Goal: Complete application form

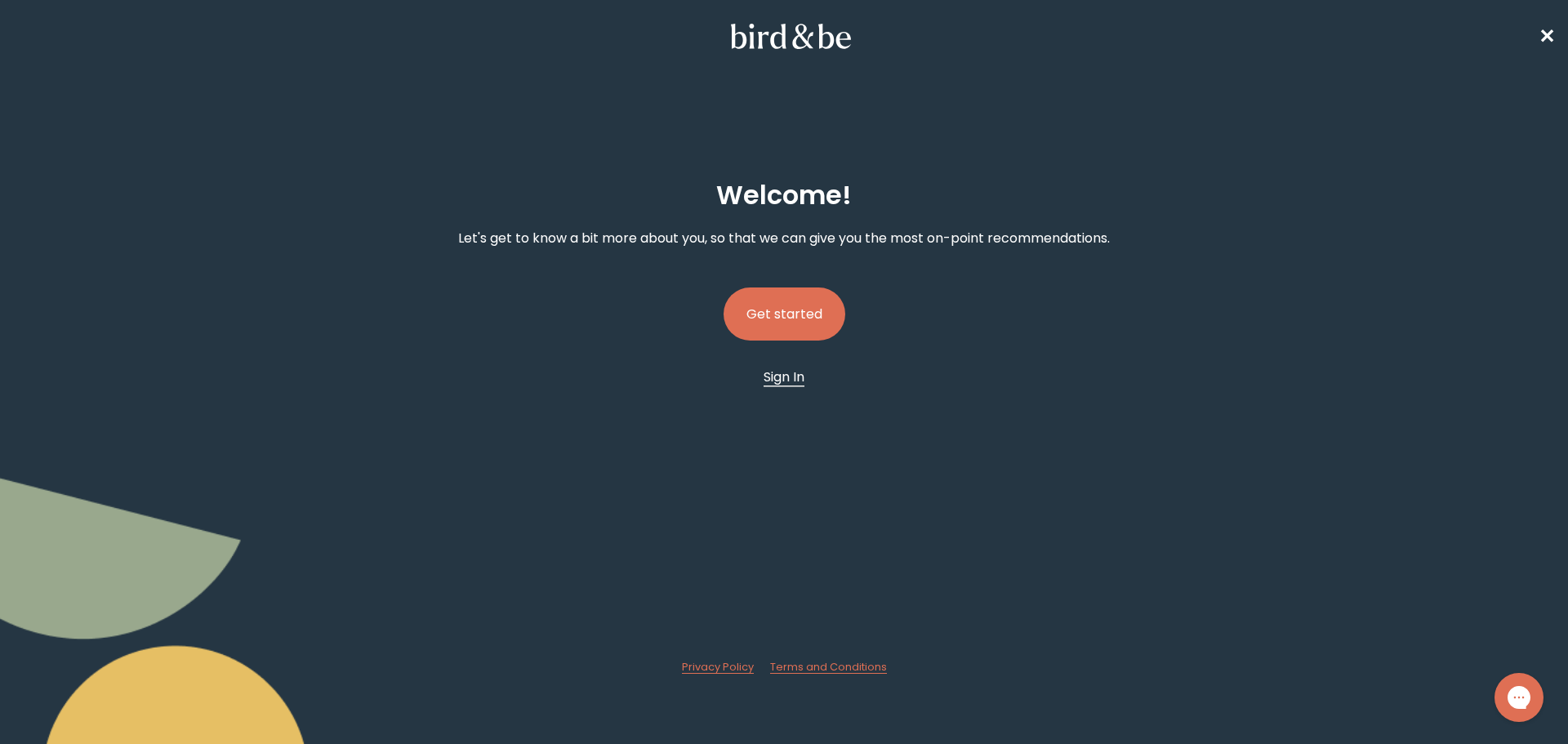
click at [779, 379] on span "Sign In" at bounding box center [784, 377] width 41 height 18
click at [785, 377] on span "Sign In" at bounding box center [784, 377] width 41 height 18
click at [794, 311] on button "Get started" at bounding box center [784, 314] width 122 height 53
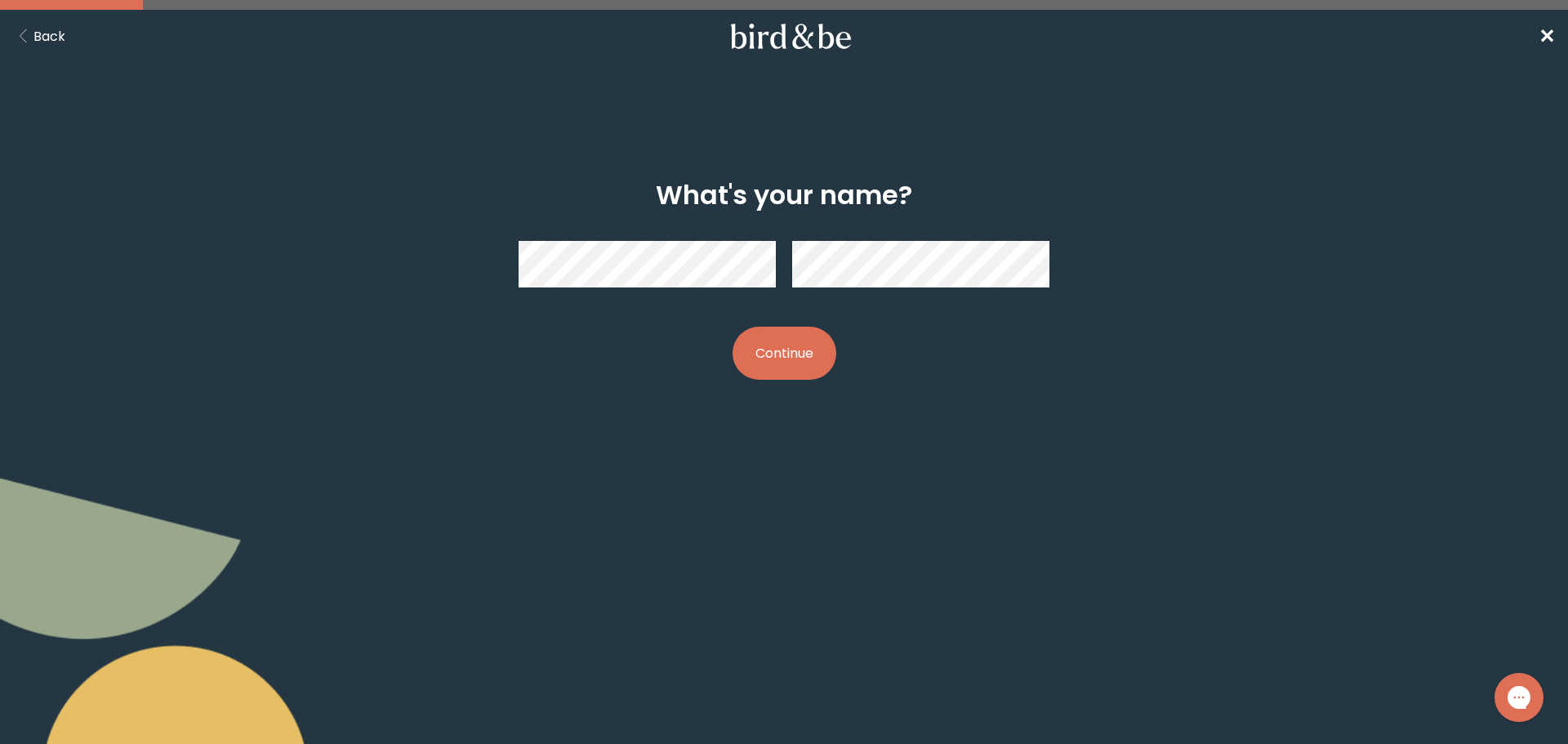
click at [640, 237] on div at bounding box center [784, 264] width 531 height 73
click at [714, 404] on div "What's your name? Continue" at bounding box center [784, 279] width 758 height 252
click at [1548, 35] on span "✕" at bounding box center [1546, 36] width 16 height 27
